Goal: Information Seeking & Learning: Learn about a topic

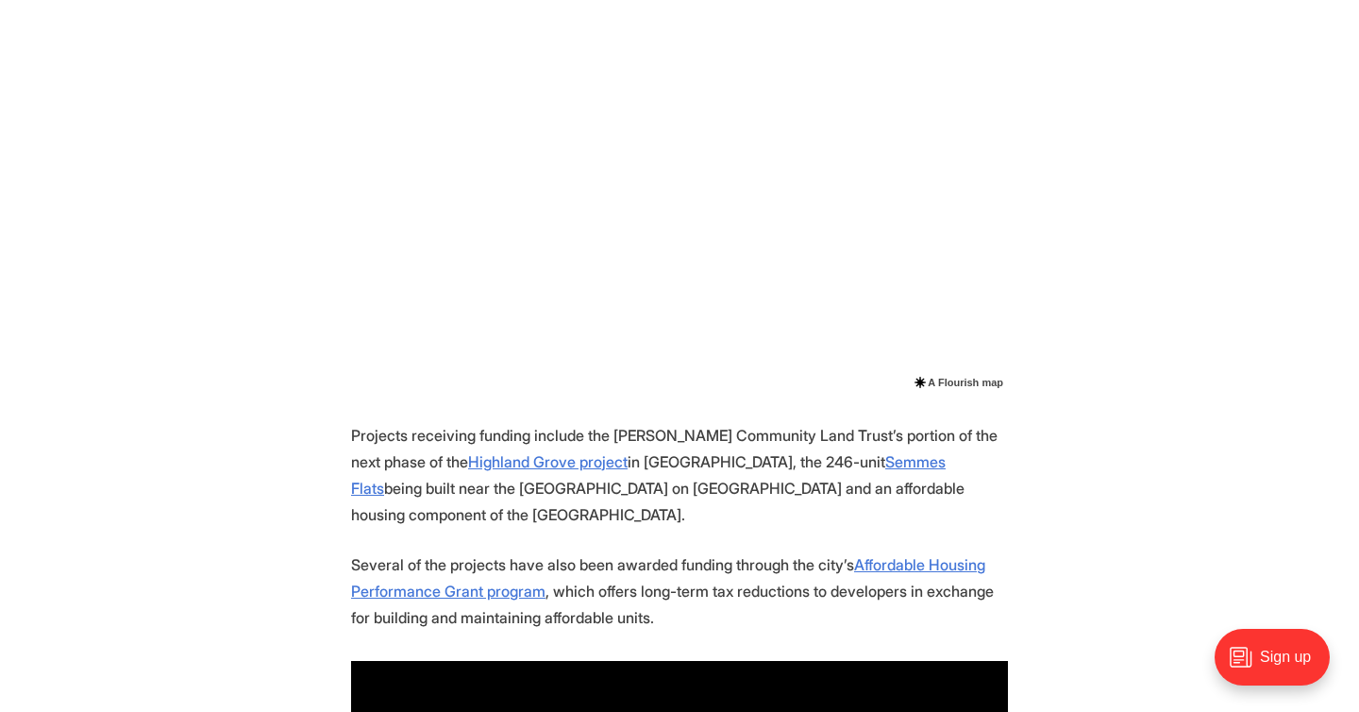
scroll to position [1655, 0]
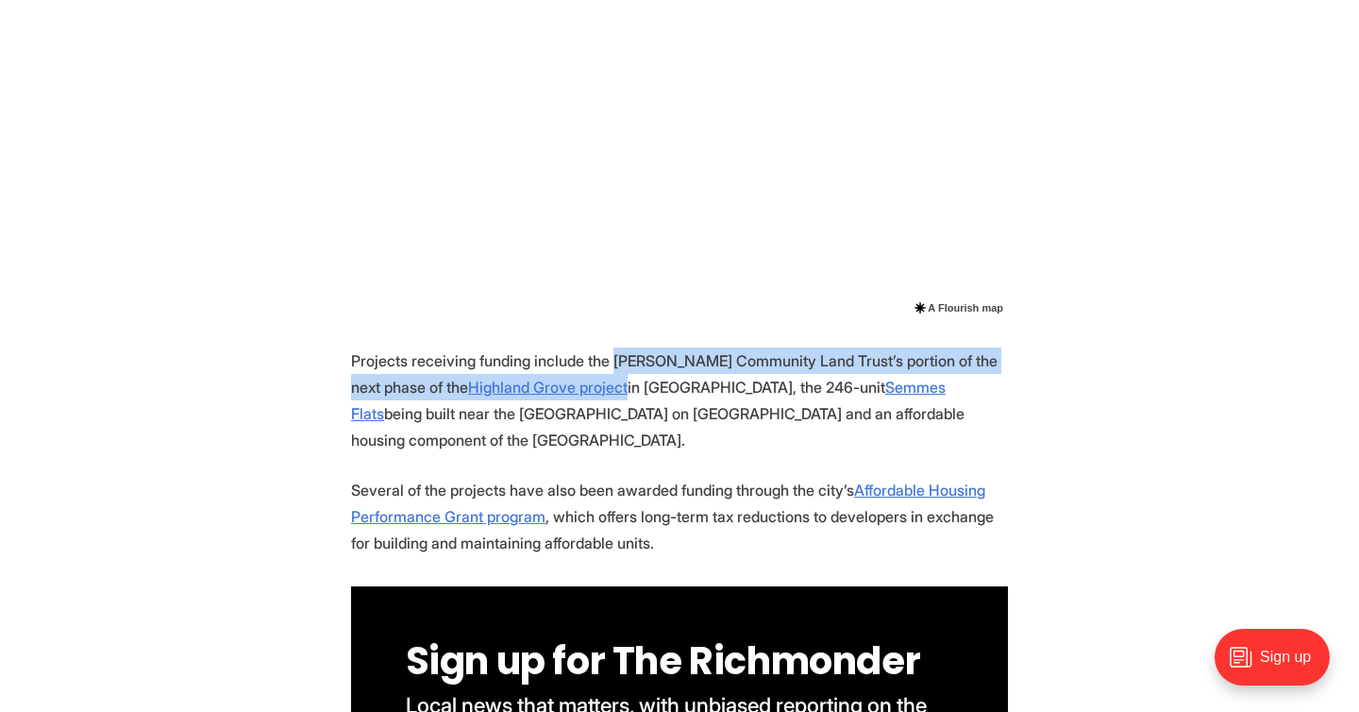
drag, startPoint x: 609, startPoint y: 363, endPoint x: 593, endPoint y: 380, distance: 23.4
click at [593, 380] on p "Projects receiving funding include the [PERSON_NAME] Community Land Trust’s por…" at bounding box center [679, 400] width 657 height 106
copy p "[PERSON_NAME] Community Land Trust’s portion of the next phase of the Highland …"
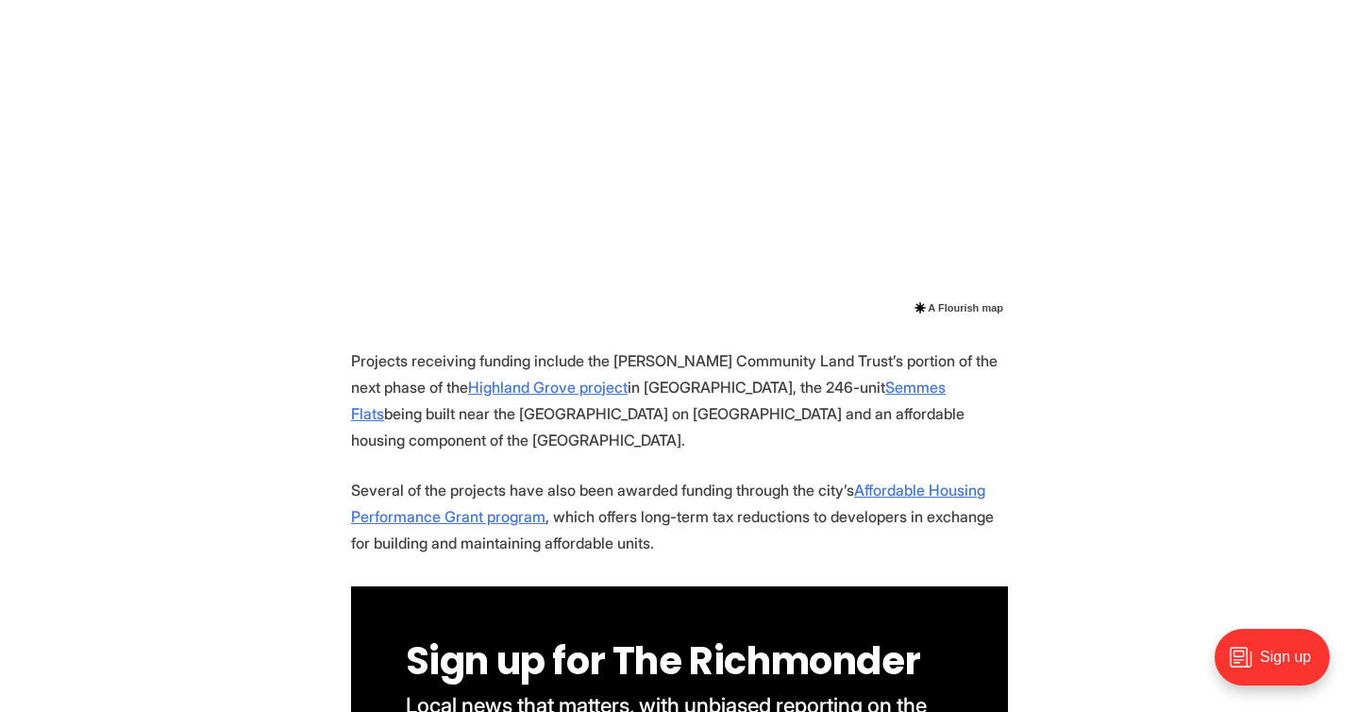
click at [658, 424] on p "Projects receiving funding include the [PERSON_NAME] Community Land Trust’s por…" at bounding box center [679, 400] width 657 height 106
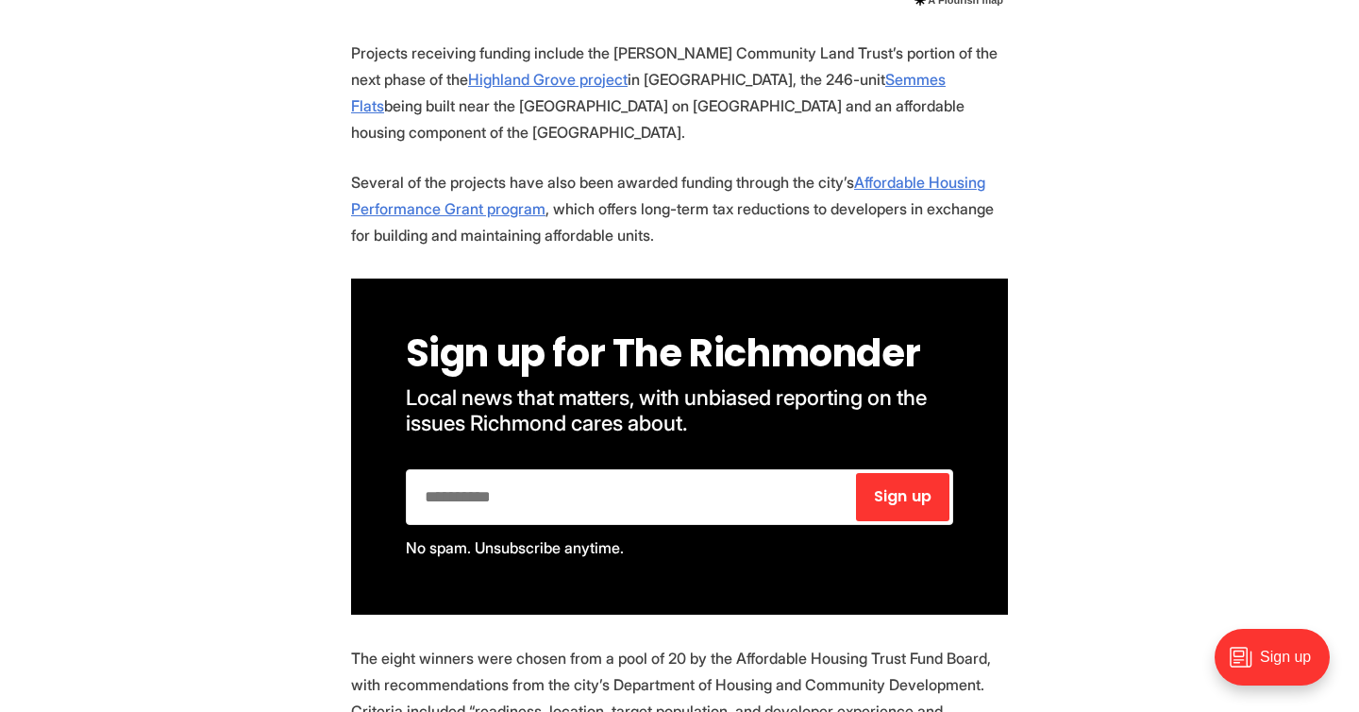
scroll to position [1967, 0]
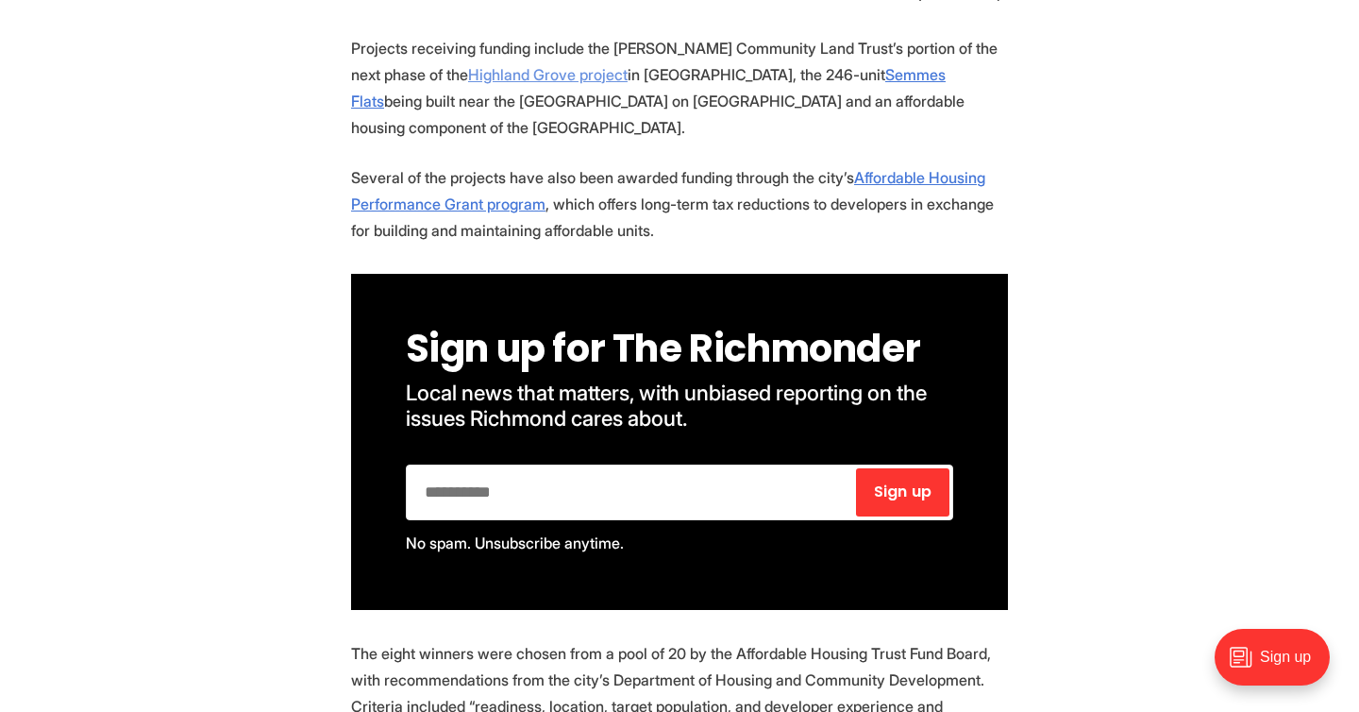
click at [549, 81] on u "Highland Grove project" at bounding box center [548, 74] width 160 height 19
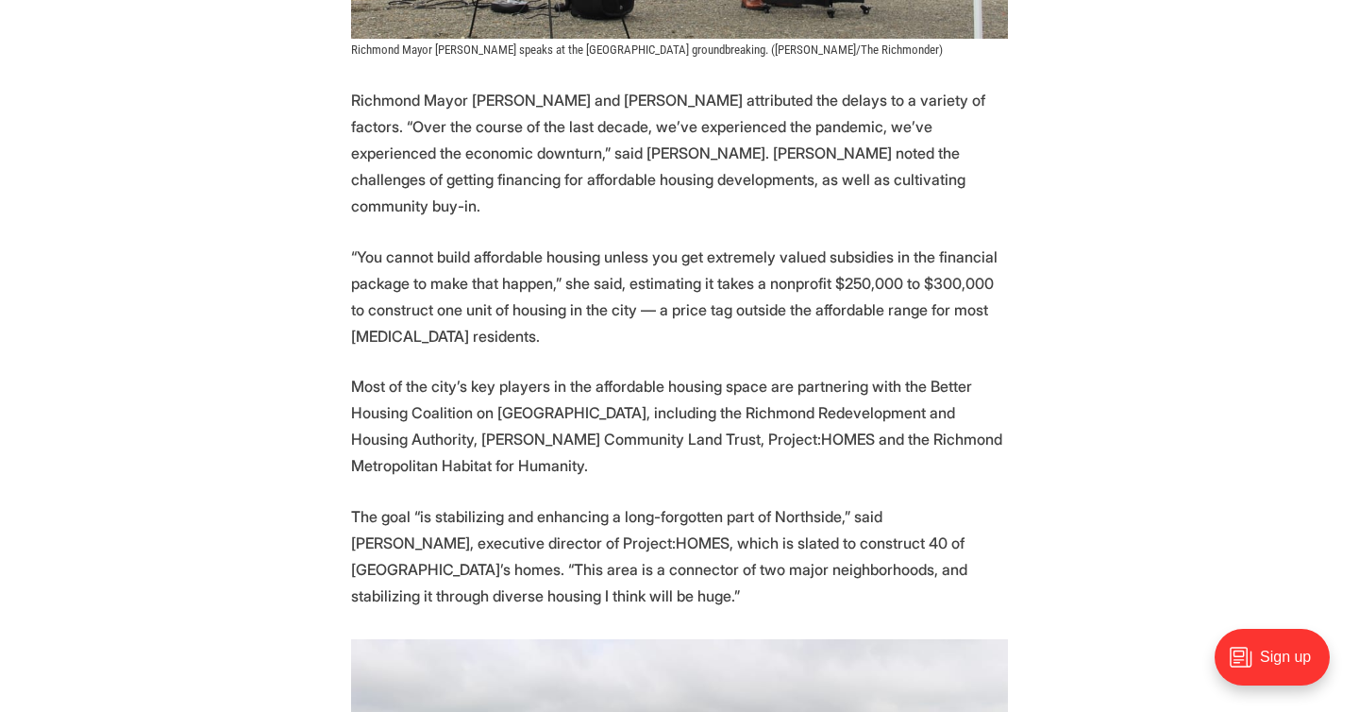
scroll to position [2485, 0]
